Goal: Information Seeking & Learning: Learn about a topic

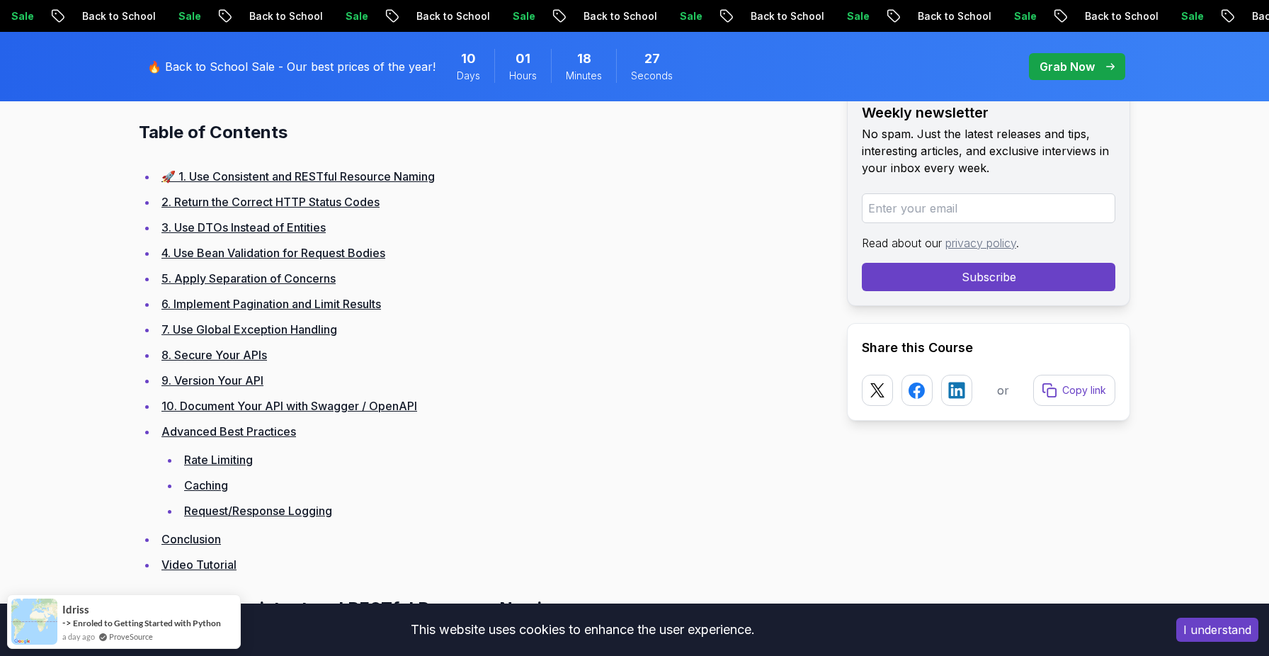
scroll to position [902, 0]
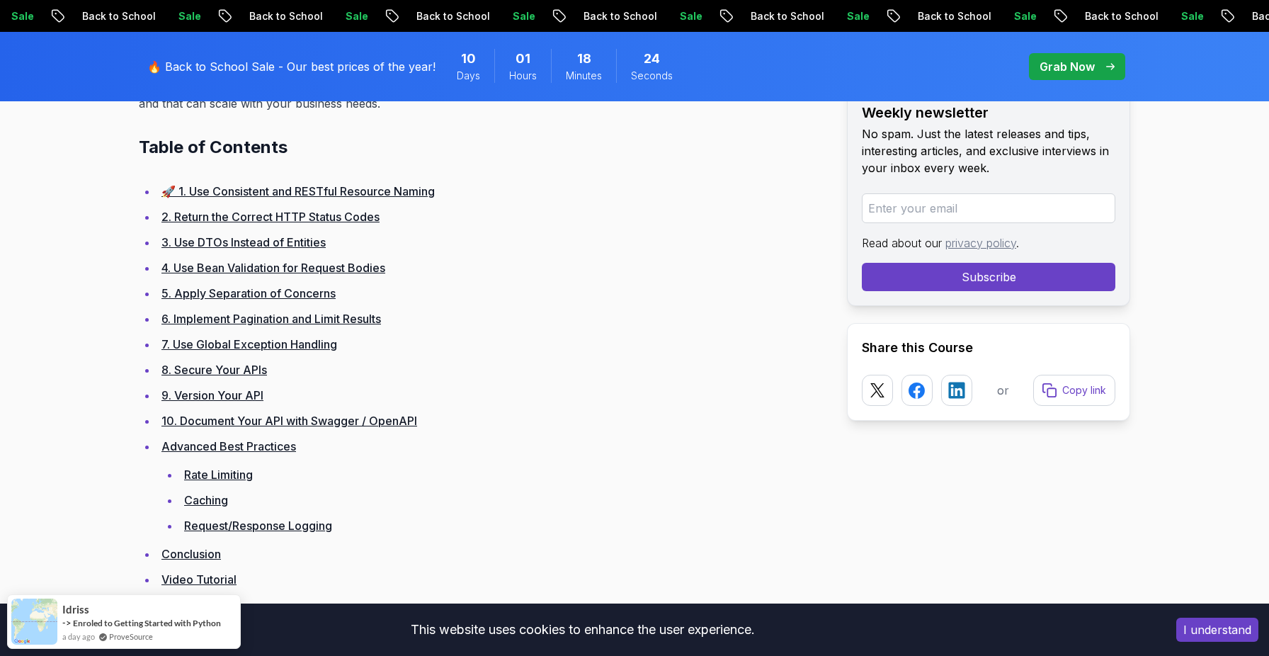
click at [279, 215] on link "2. Return the Correct HTTP Status Codes" at bounding box center [270, 217] width 218 height 14
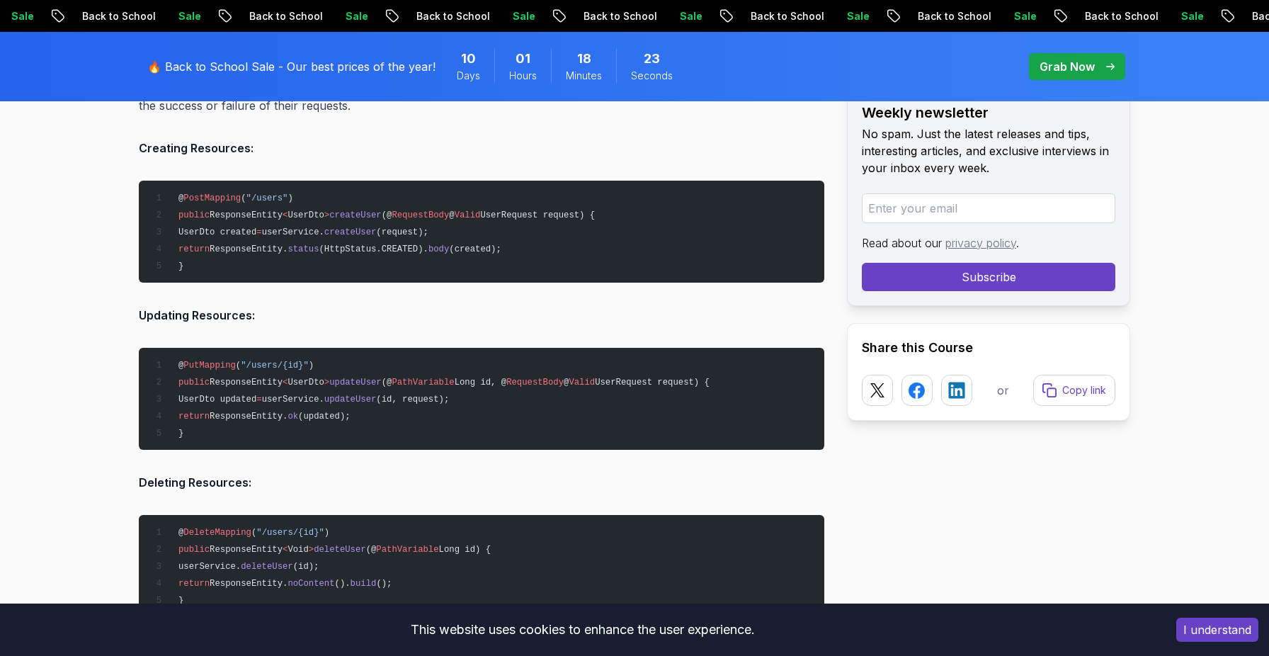
scroll to position [2496, 0]
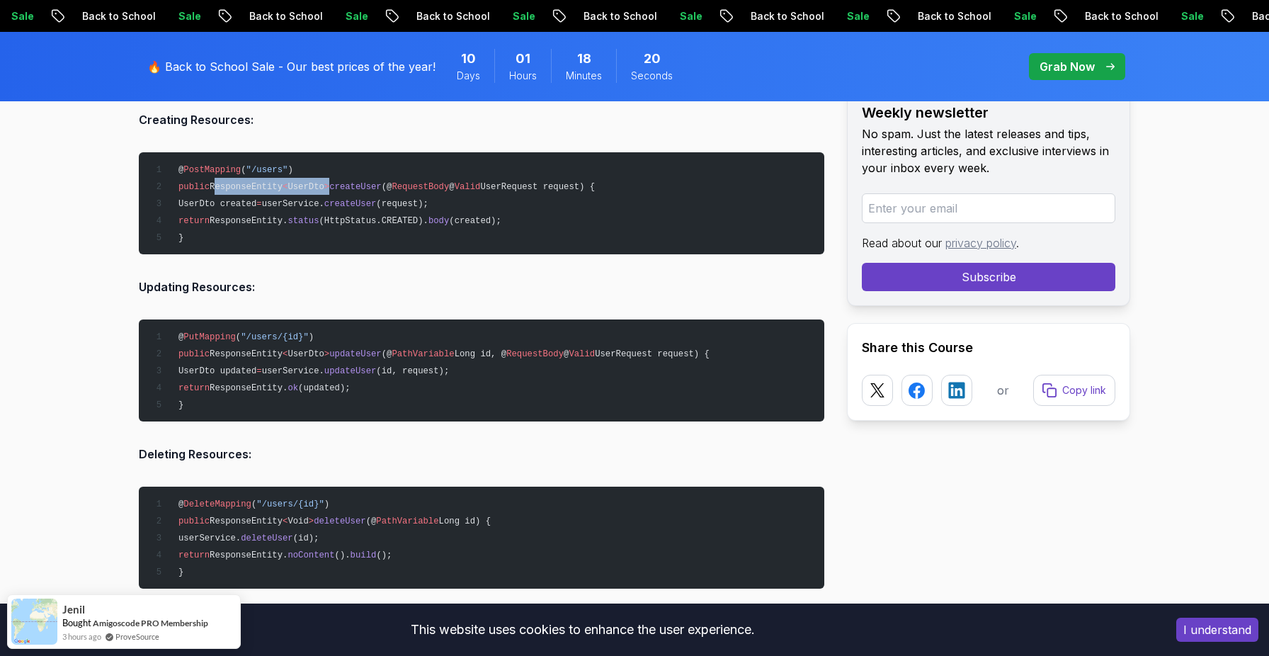
drag, startPoint x: 215, startPoint y: 184, endPoint x: 334, endPoint y: 189, distance: 119.8
click at [334, 189] on pre "@ PostMapping ( "/users" ) public ResponseEntity < UserDto > createUser (@ Requ…" at bounding box center [482, 203] width 686 height 102
copy span "ResponseEntity < UserDto >"
click at [238, 174] on pre "@ PostMapping ( "/users" ) public ResponseEntity < UserDto > createUser (@ Requ…" at bounding box center [482, 203] width 686 height 102
drag, startPoint x: 220, startPoint y: 226, endPoint x: 171, endPoint y: 196, distance: 56.6
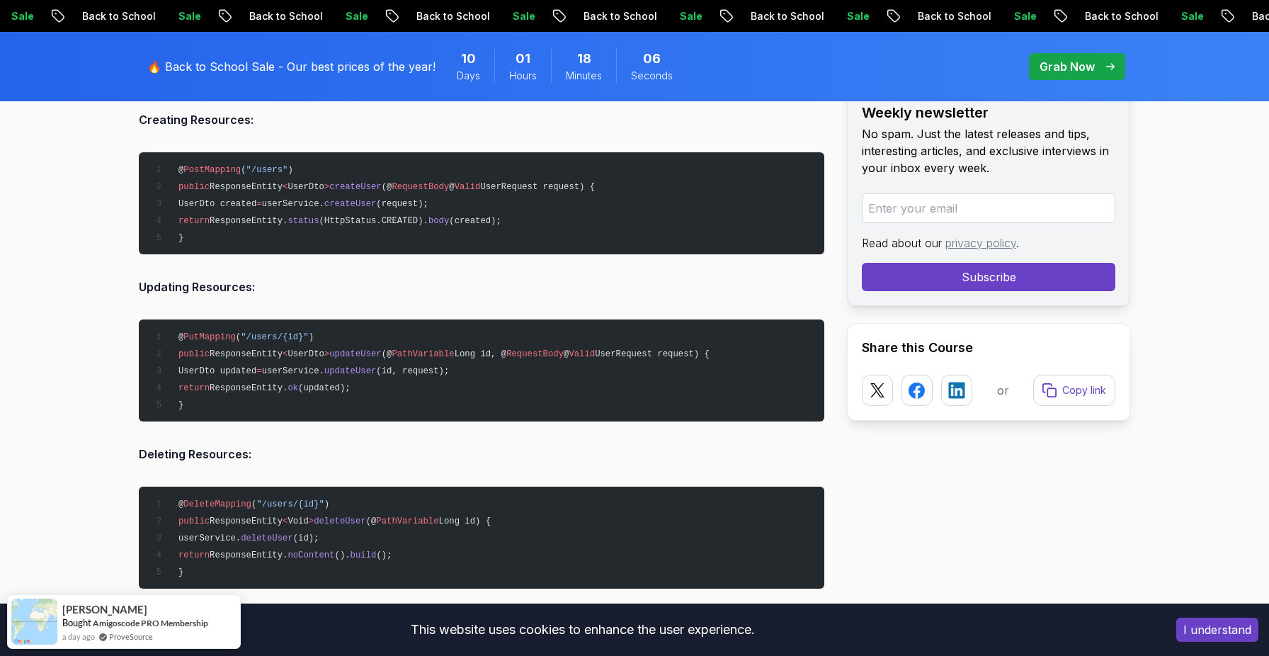
click at [171, 196] on pre "@ PostMapping ( "/users" ) public ResponseEntity < UserDto > createUser (@ Requ…" at bounding box center [482, 203] width 686 height 102
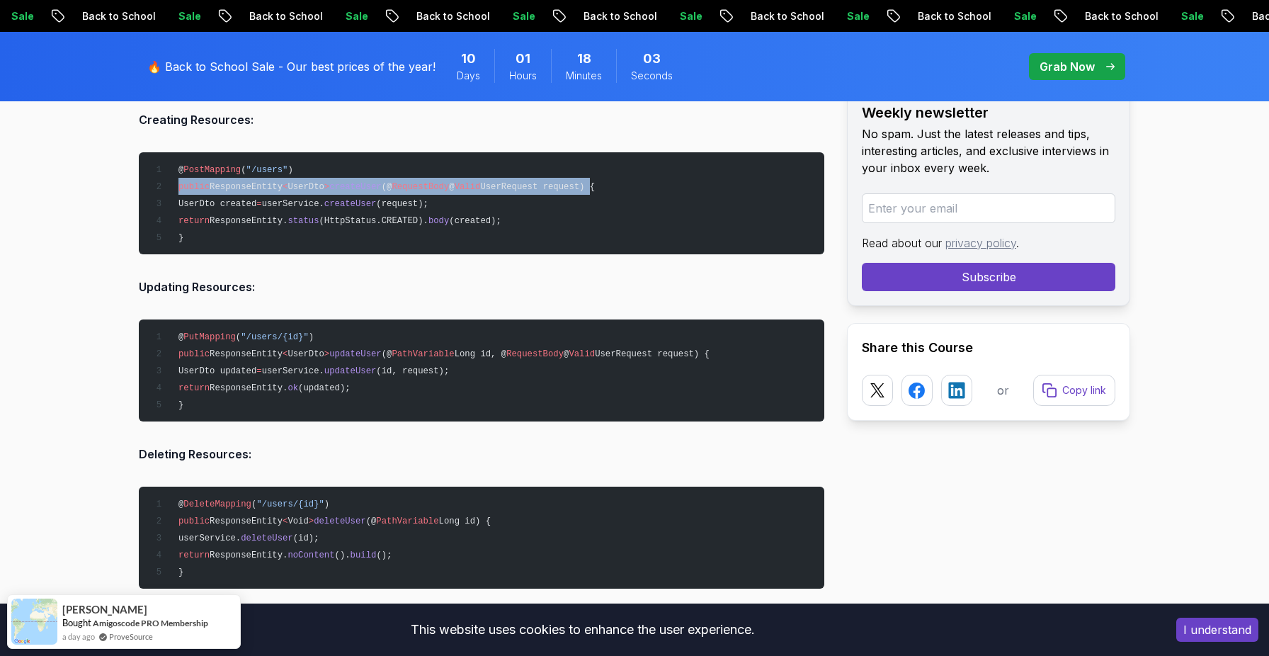
drag, startPoint x: 175, startPoint y: 182, endPoint x: 608, endPoint y: 183, distance: 432.7
click at [595, 183] on span "public ResponseEntity < UserDto > createUser (@ RequestBody @ Valid UserRequest…" at bounding box center [372, 187] width 445 height 10
copy span "public ResponseEntity < UserDto > createUser (@ RequestBody @ Valid UserRequest…"
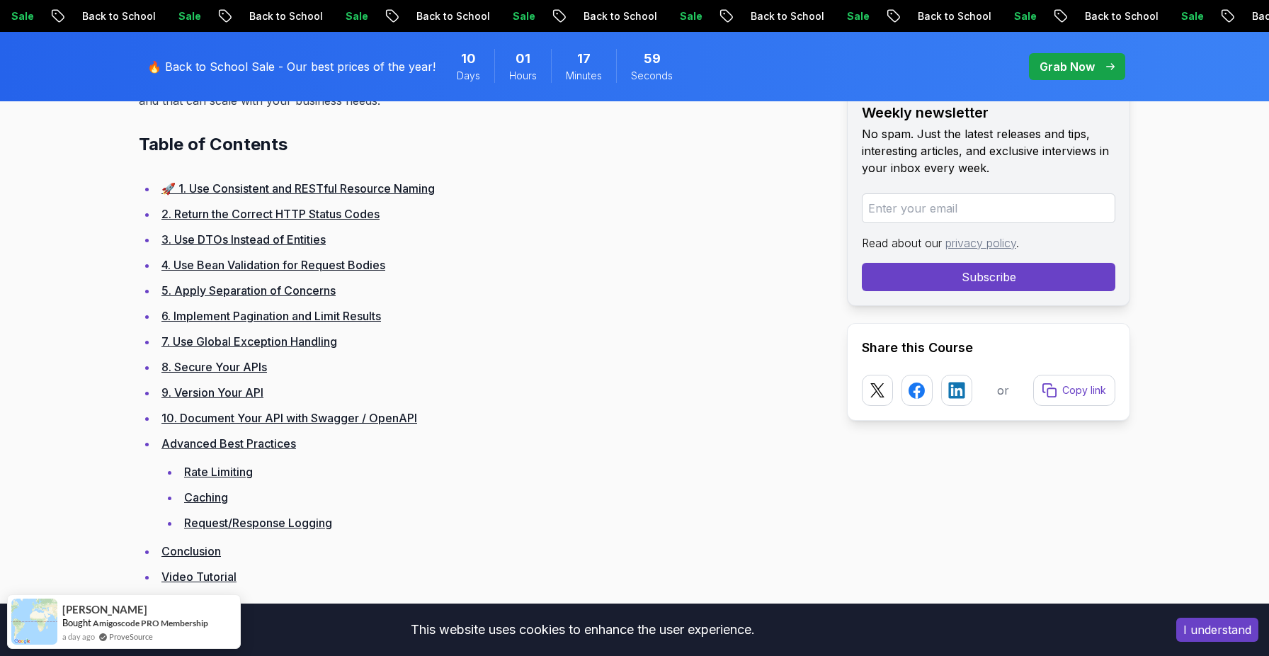
scroll to position [902, 0]
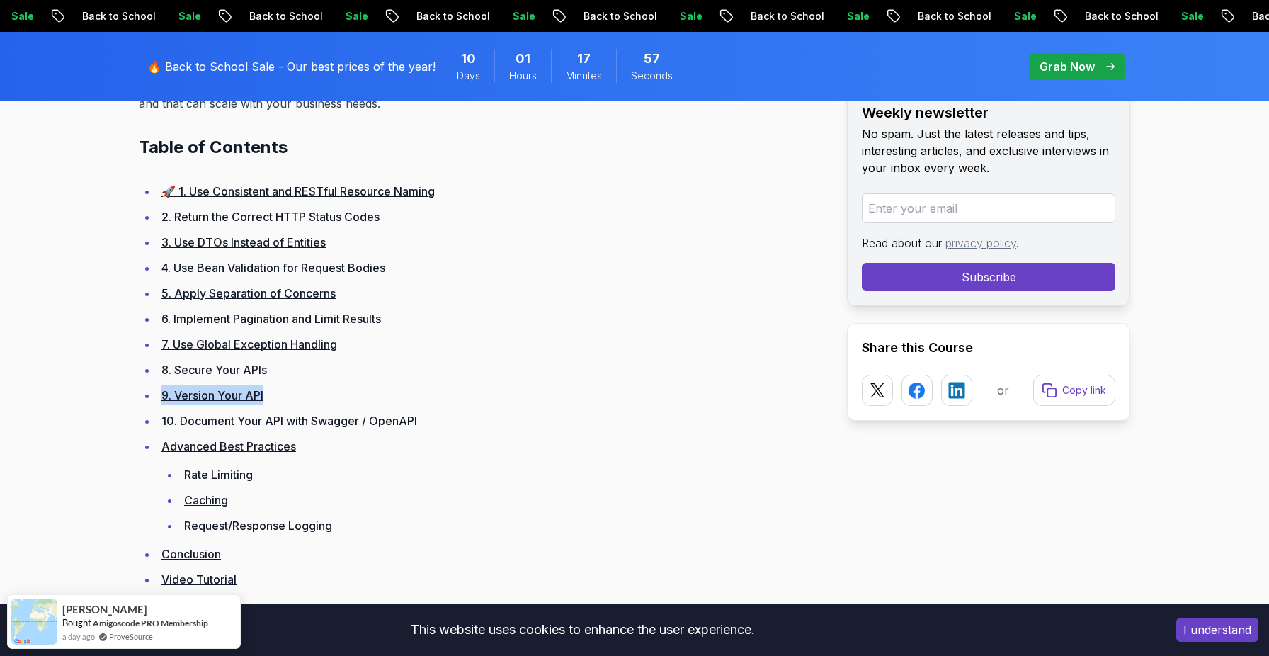
drag, startPoint x: 274, startPoint y: 385, endPoint x: 281, endPoint y: 382, distance: 7.6
click at [281, 382] on ul "🚀 1. Use Consistent and RESTful Resource Naming 2. Return the Correct HTTP Stat…" at bounding box center [482, 385] width 686 height 408
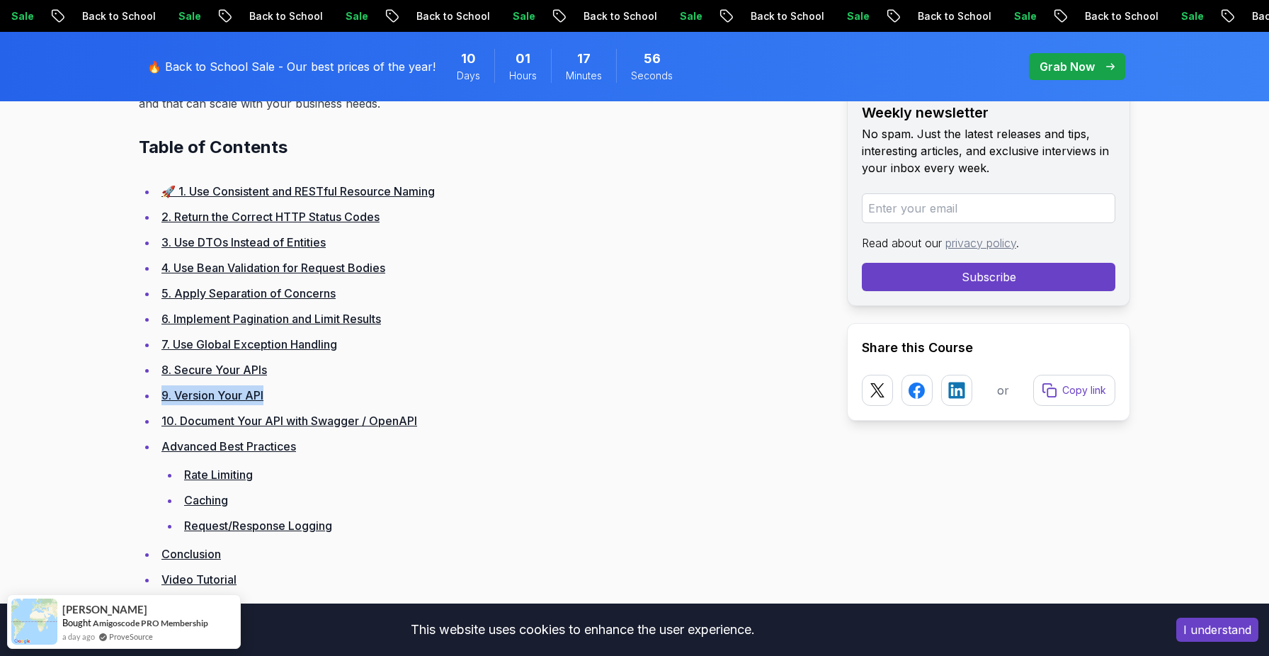
click at [281, 382] on ul "🚀 1. Use Consistent and RESTful Resource Naming 2. Return the Correct HTTP Stat…" at bounding box center [482, 385] width 686 height 408
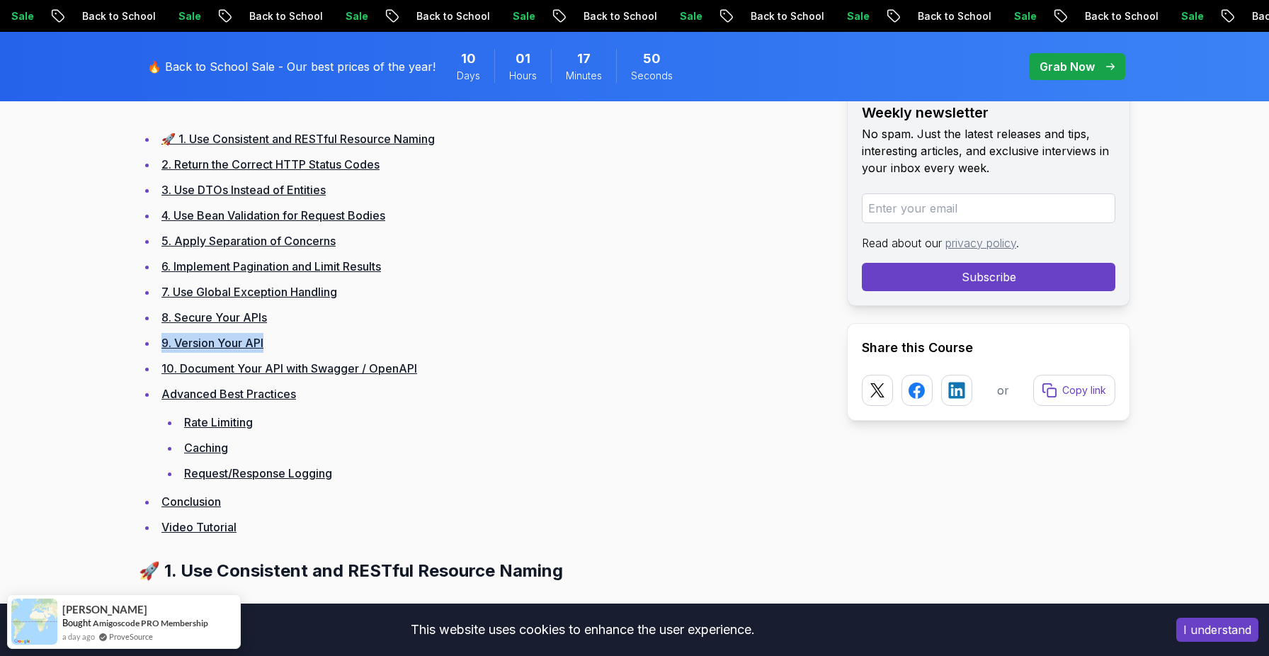
click at [268, 469] on link "Request/Response Logging" at bounding box center [258, 473] width 148 height 14
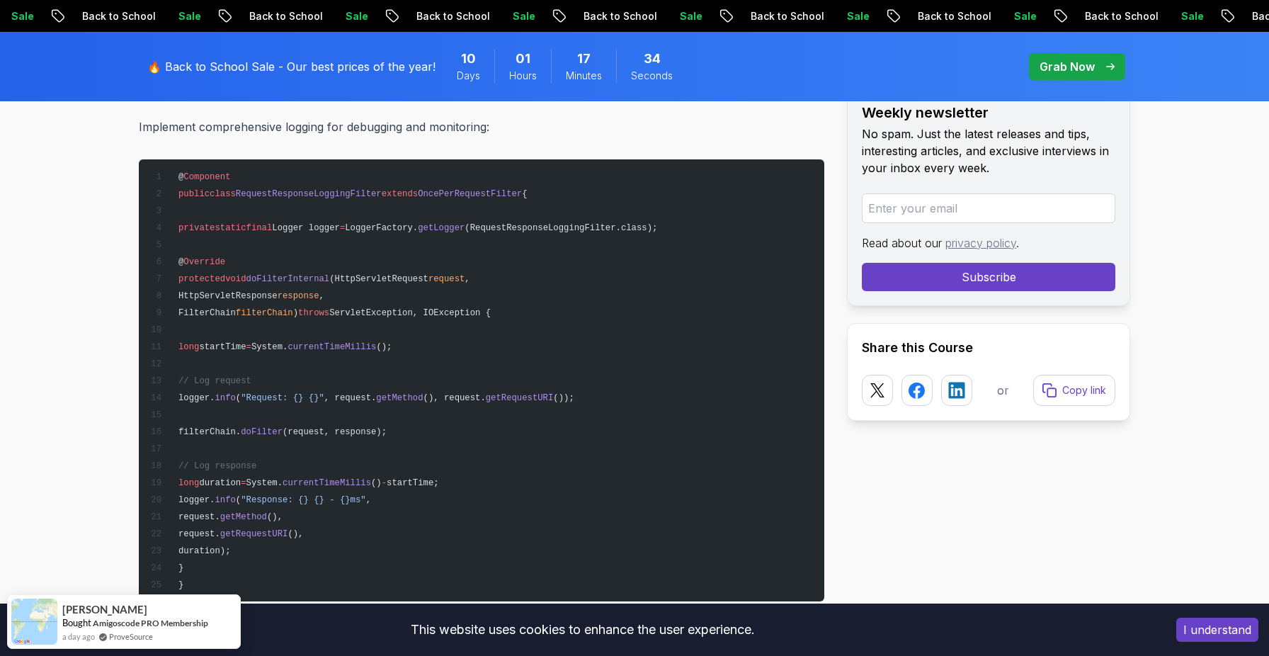
scroll to position [17979, 0]
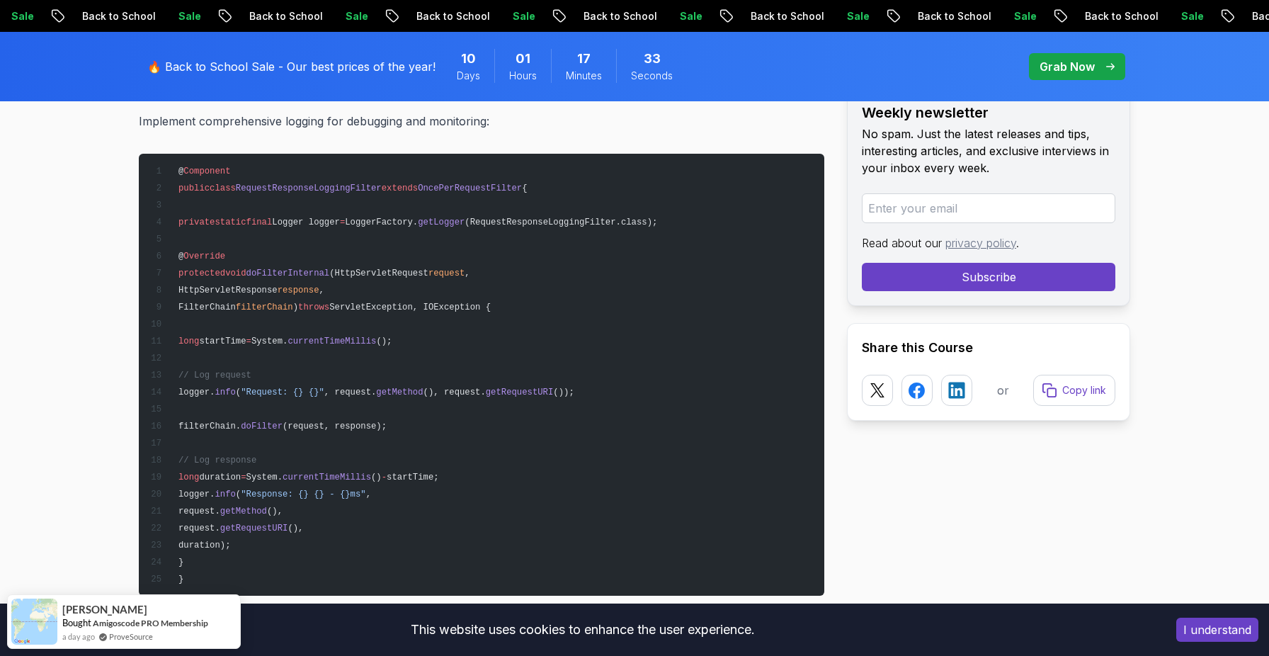
drag, startPoint x: 334, startPoint y: 397, endPoint x: 351, endPoint y: 397, distance: 17.7
click at [344, 397] on pre "@ Component public class RequestResponseLoggingFilter extends OncePerRequestFil…" at bounding box center [482, 375] width 686 height 442
click at [351, 397] on pre "@ Component public class RequestResponseLoggingFilter extends OncePerRequestFil…" at bounding box center [482, 375] width 686 height 442
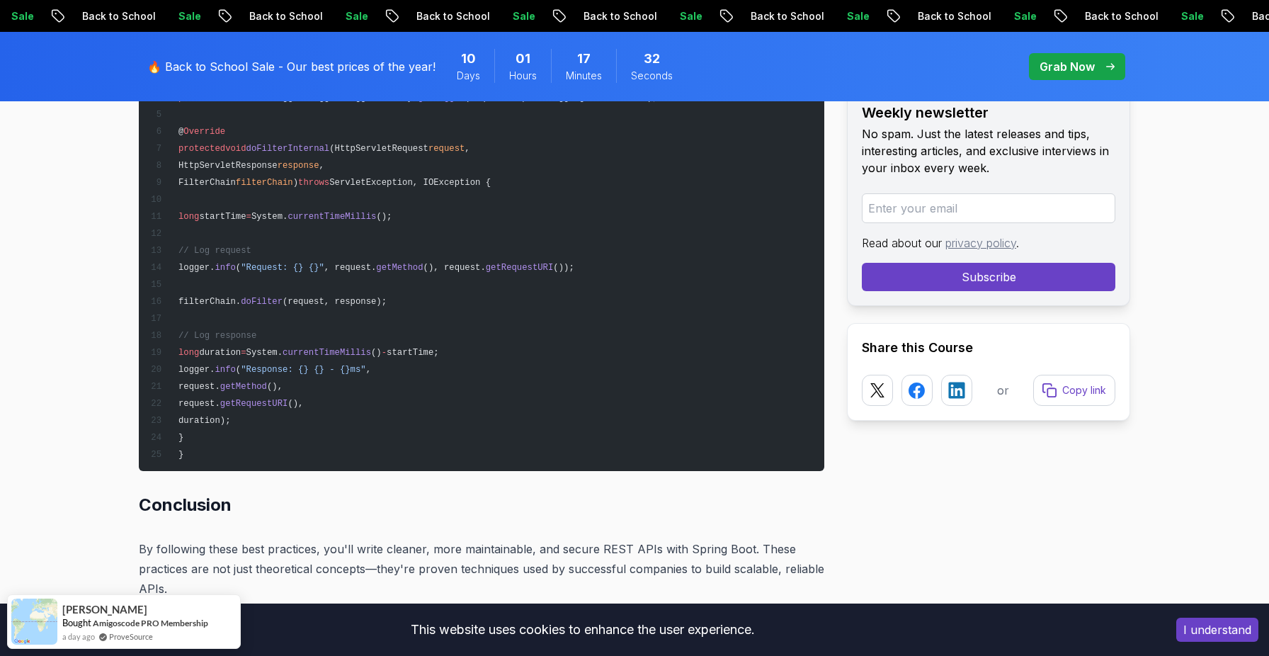
scroll to position [18107, 0]
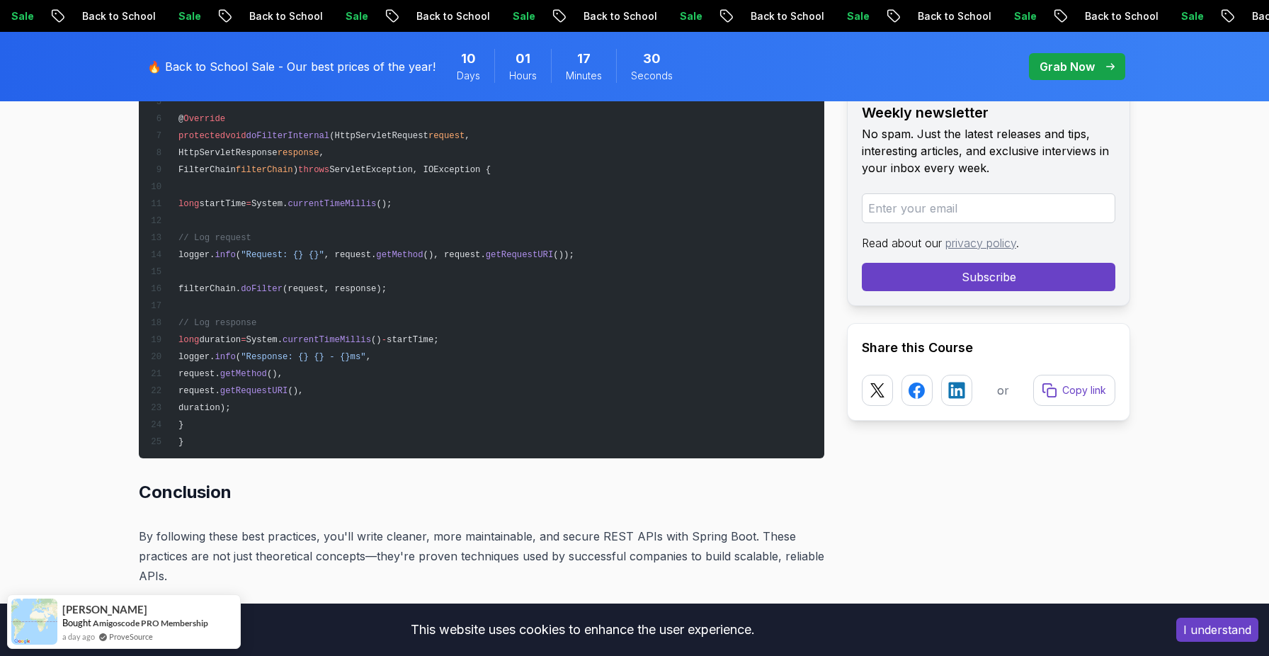
drag, startPoint x: 351, startPoint y: 397, endPoint x: 361, endPoint y: 397, distance: 9.9
click at [353, 397] on pre "@ Component public class RequestResponseLoggingFilter extends OncePerRequestFil…" at bounding box center [482, 237] width 686 height 442
click at [361, 397] on pre "@ Component public class RequestResponseLoggingFilter extends OncePerRequestFil…" at bounding box center [482, 237] width 686 height 442
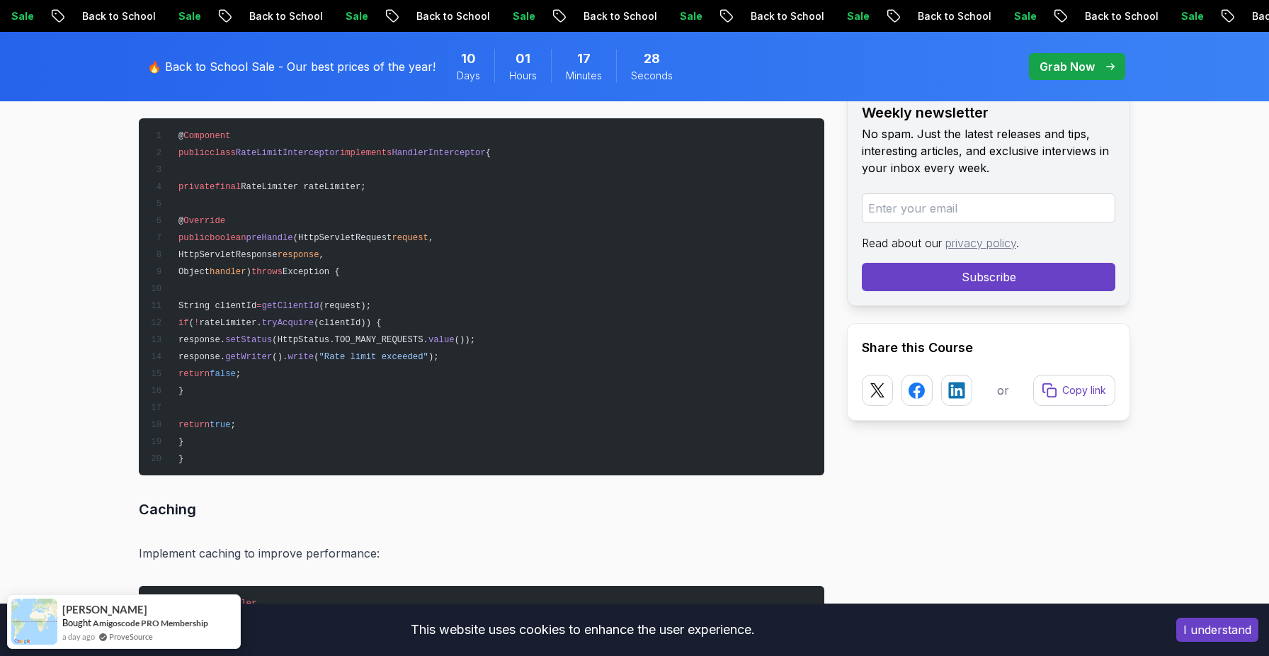
scroll to position [16566, 0]
